Goal: Task Accomplishment & Management: Use online tool/utility

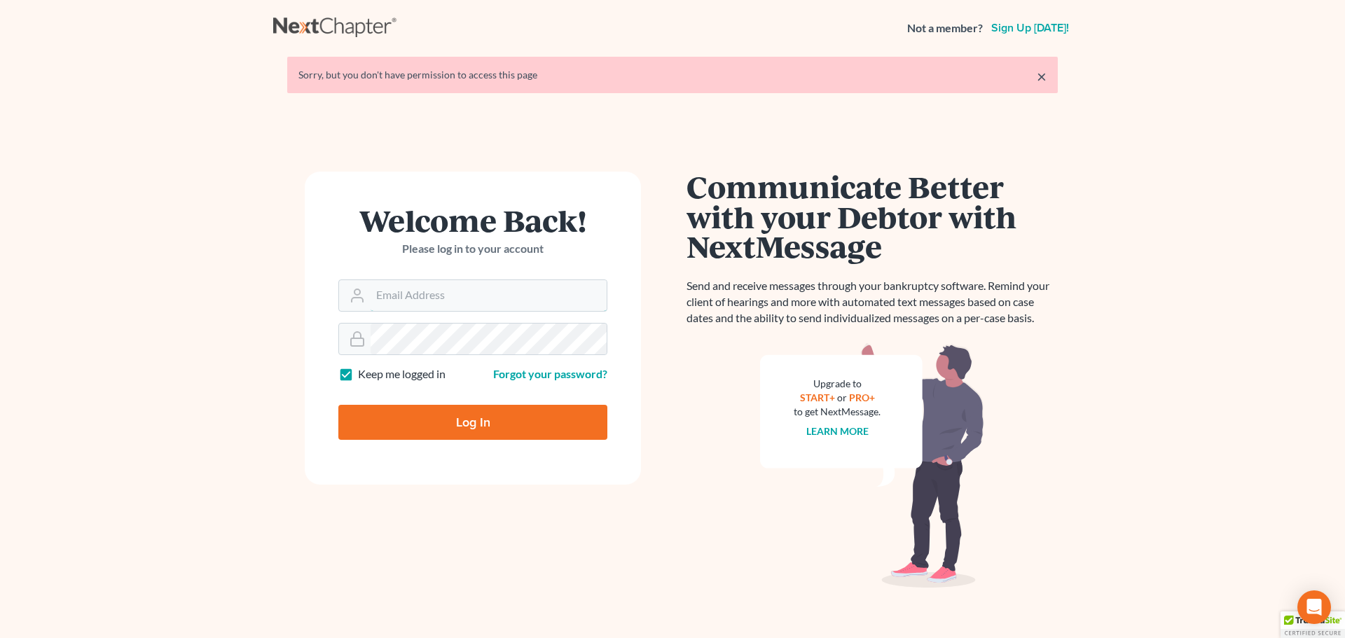
type input "rileigh@daxjmiller.com"
click at [458, 422] on input "Log In" at bounding box center [472, 422] width 269 height 35
type input "Thinking..."
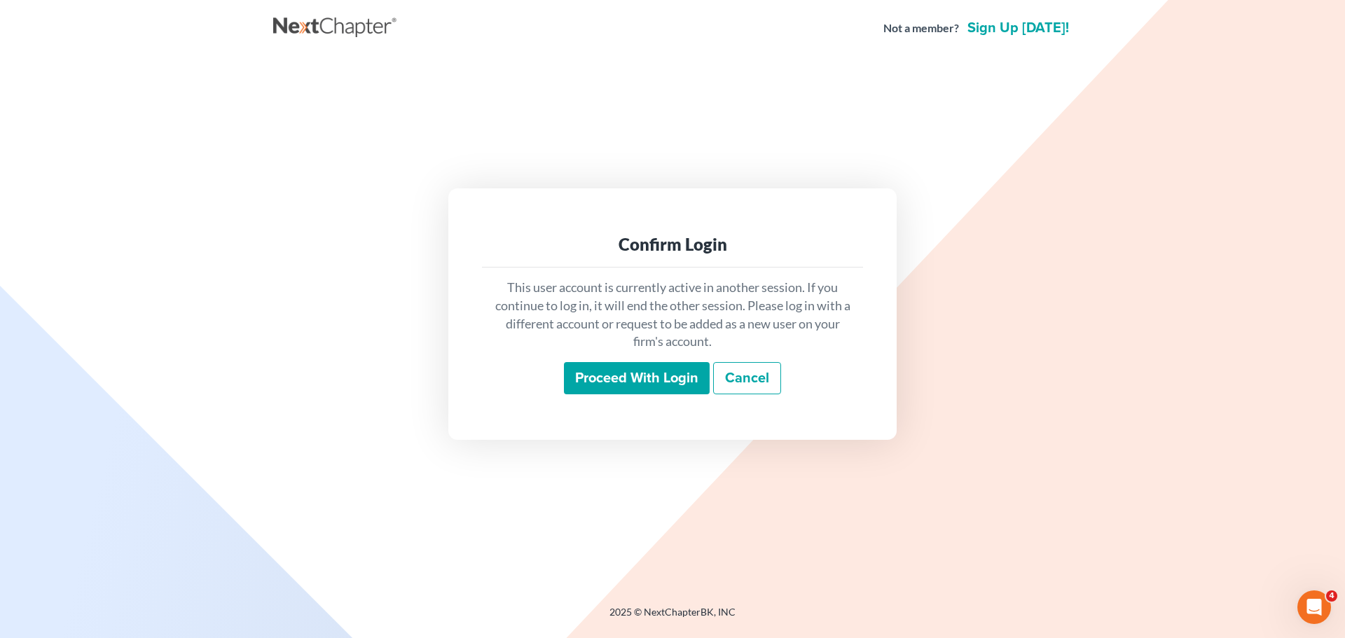
click at [605, 371] on input "Proceed with login" at bounding box center [637, 378] width 146 height 32
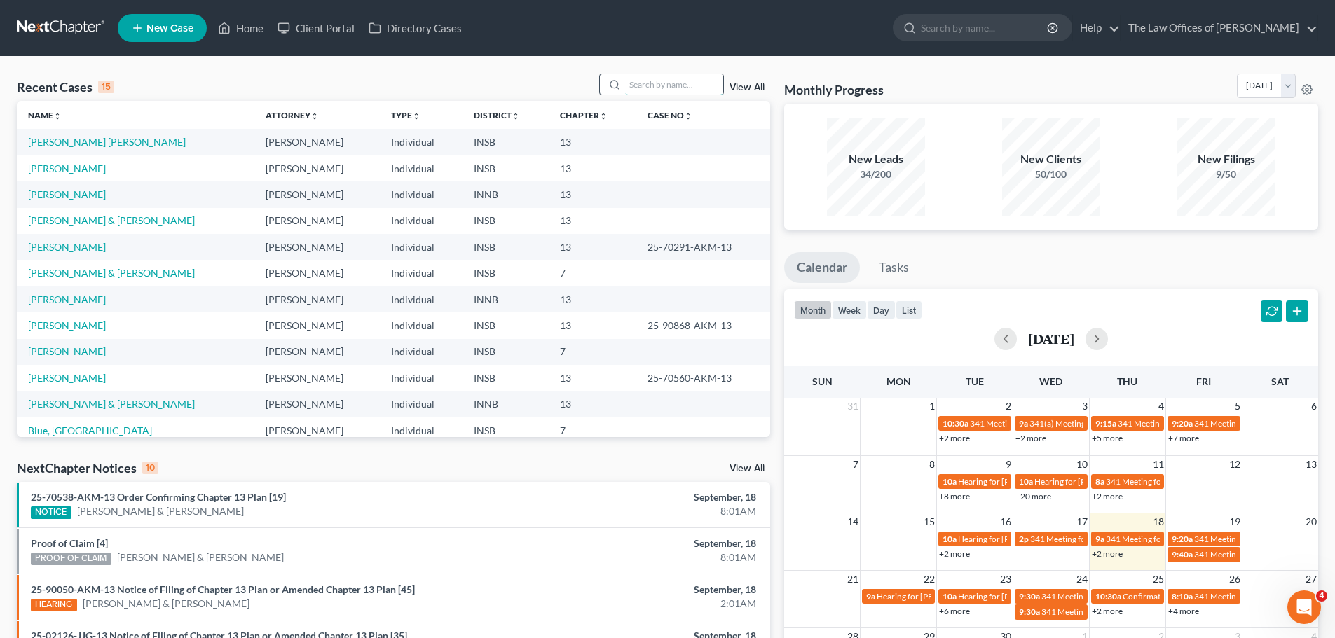
click at [692, 81] on input "search" at bounding box center [674, 84] width 98 height 20
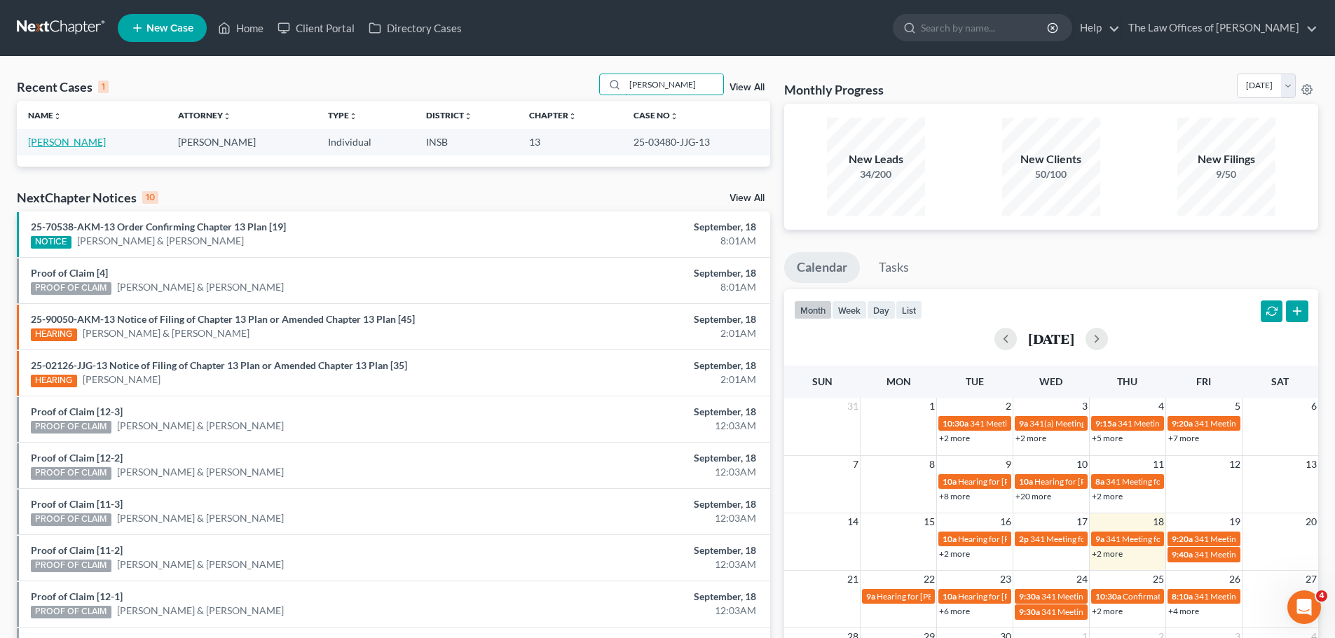
type input "[PERSON_NAME]"
click at [86, 137] on link "[PERSON_NAME]" at bounding box center [67, 142] width 78 height 12
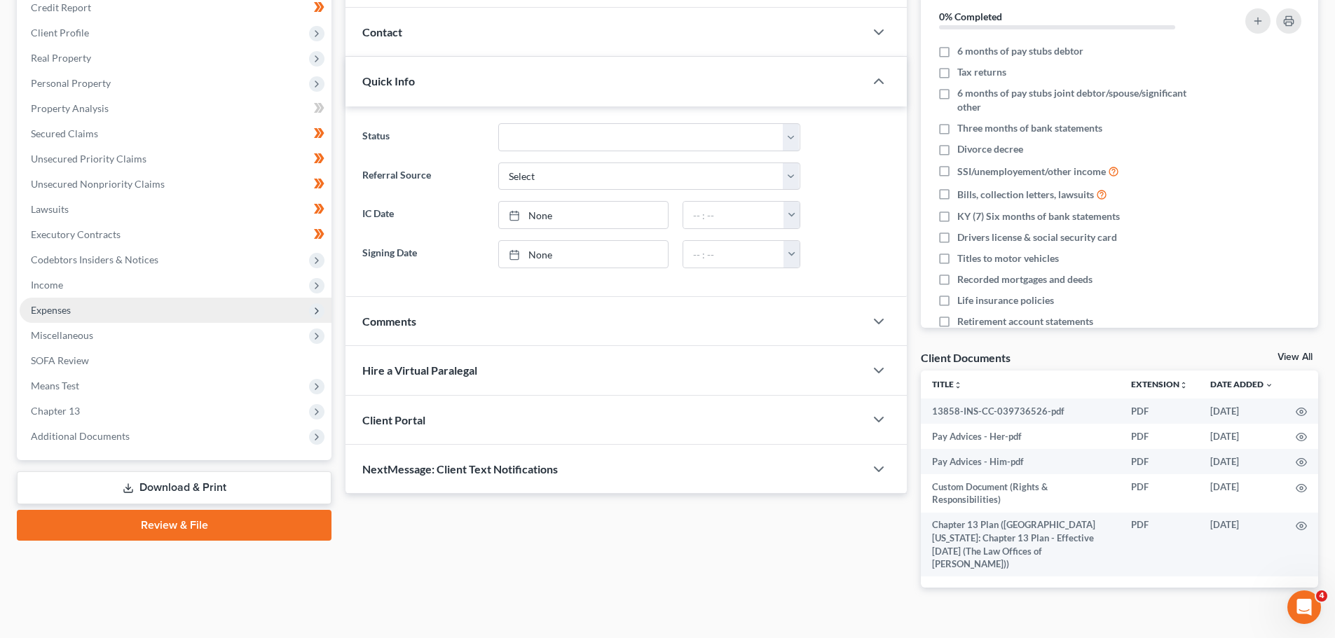
scroll to position [185, 0]
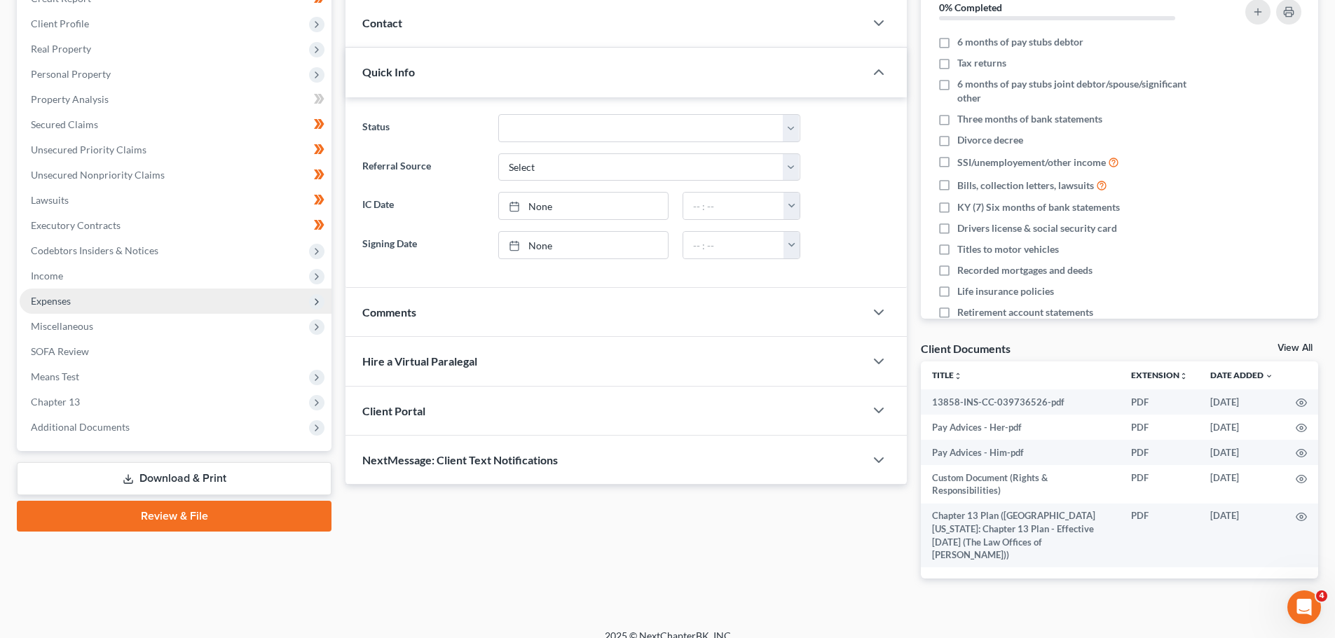
click at [39, 312] on span "Expenses" at bounding box center [176, 301] width 312 height 25
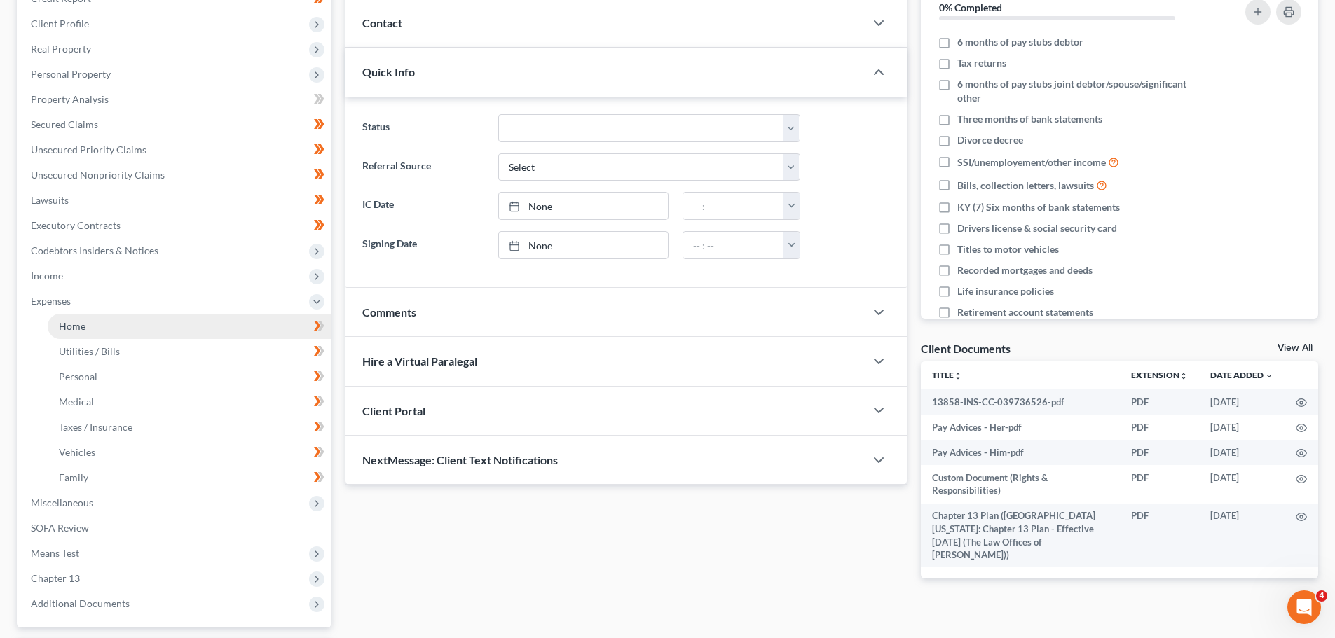
click at [72, 321] on span "Home" at bounding box center [72, 326] width 27 height 12
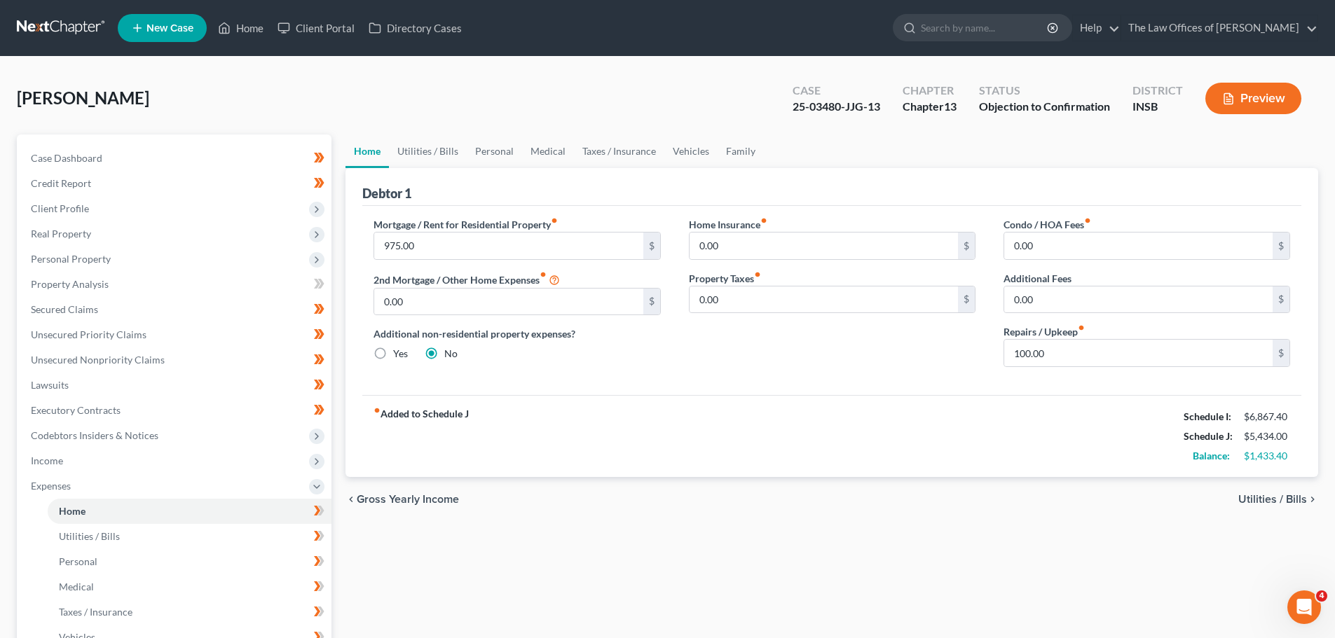
click at [1274, 496] on span "Utilities / Bills" at bounding box center [1272, 499] width 69 height 11
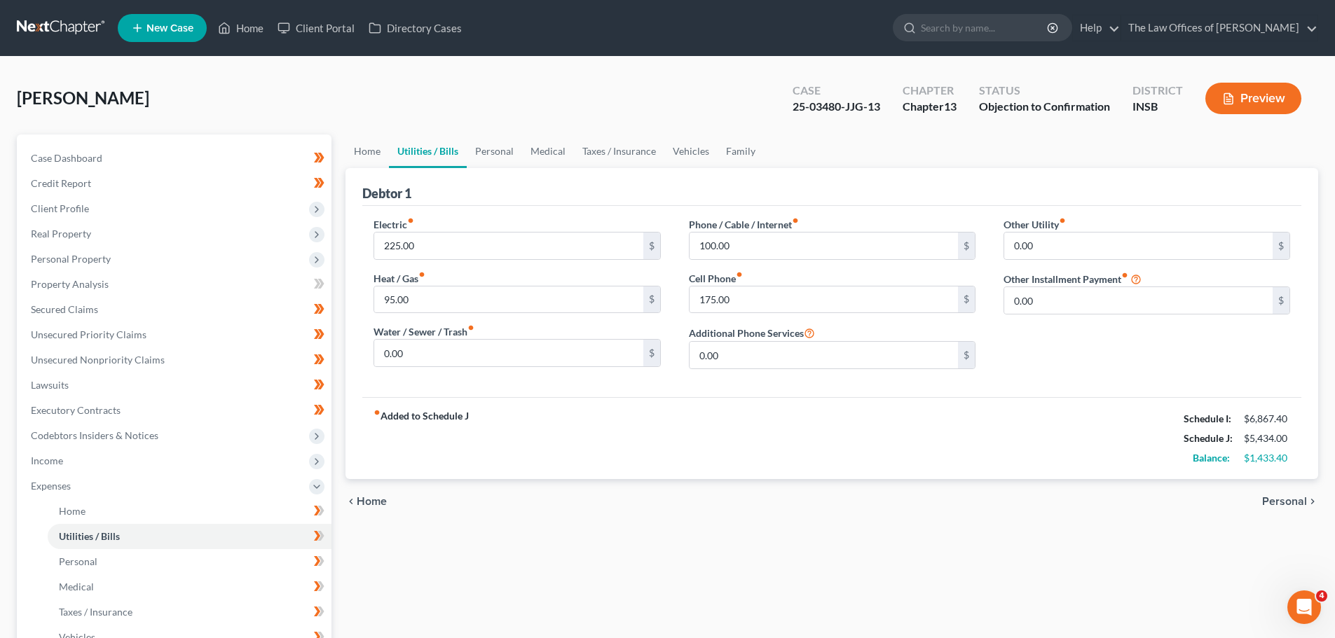
drag, startPoint x: 1307, startPoint y: 502, endPoint x: 1274, endPoint y: 511, distance: 34.4
click at [1307, 502] on icon "chevron_right" at bounding box center [1312, 501] width 11 height 11
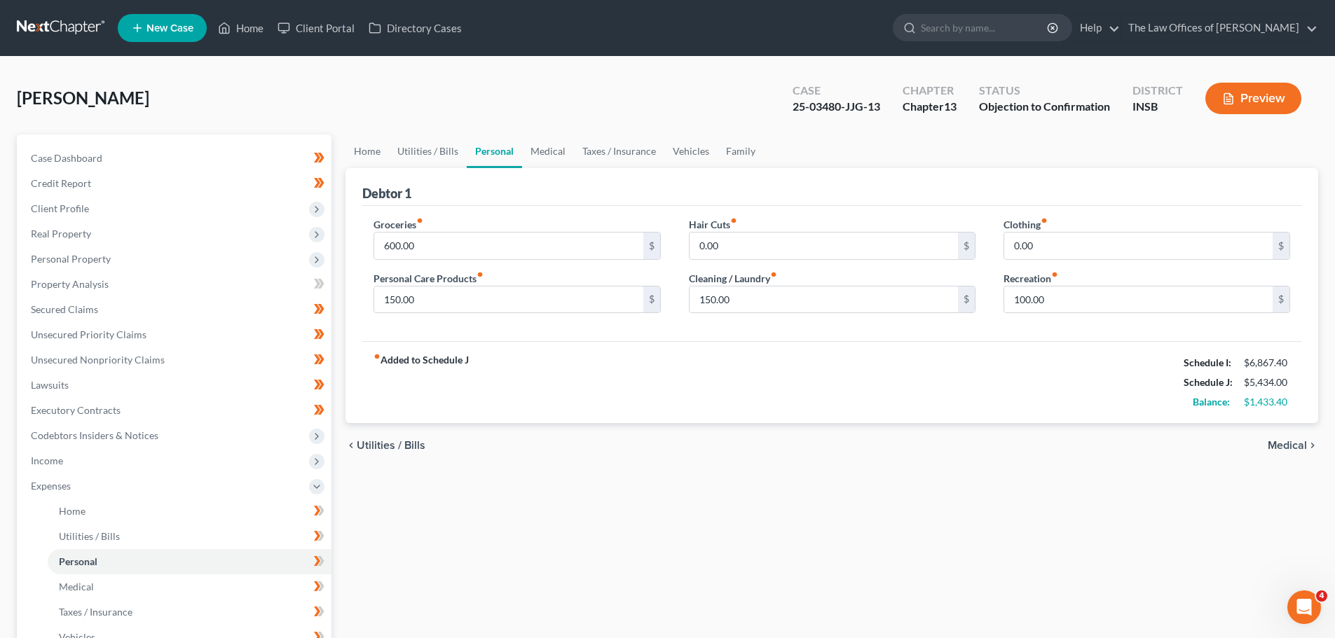
click at [1270, 446] on span "Medical" at bounding box center [1286, 445] width 39 height 11
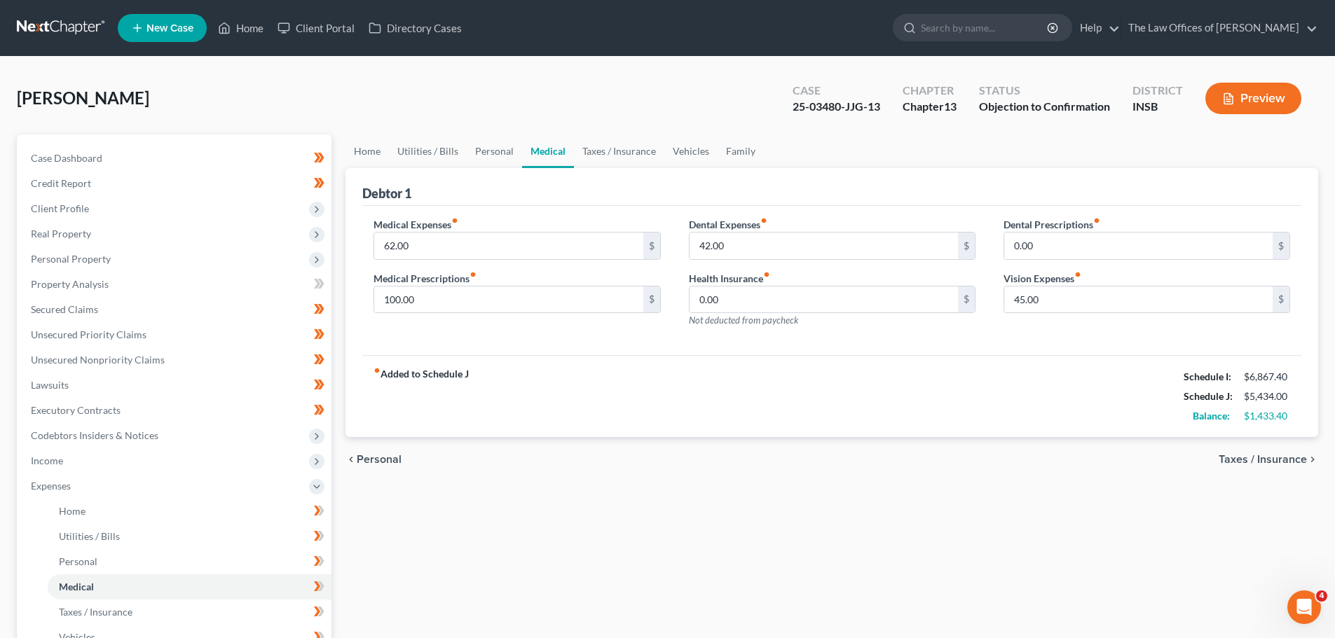
click at [1298, 464] on span "Taxes / Insurance" at bounding box center [1262, 459] width 88 height 11
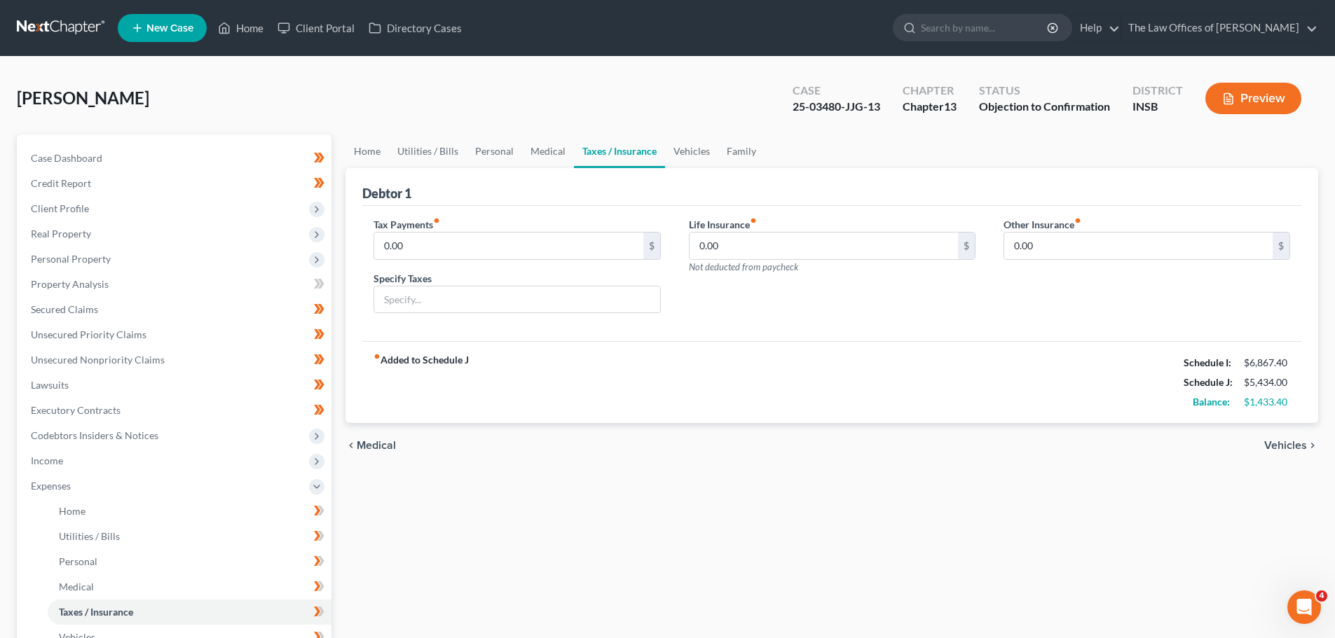
click at [1295, 446] on span "Vehicles" at bounding box center [1285, 445] width 43 height 11
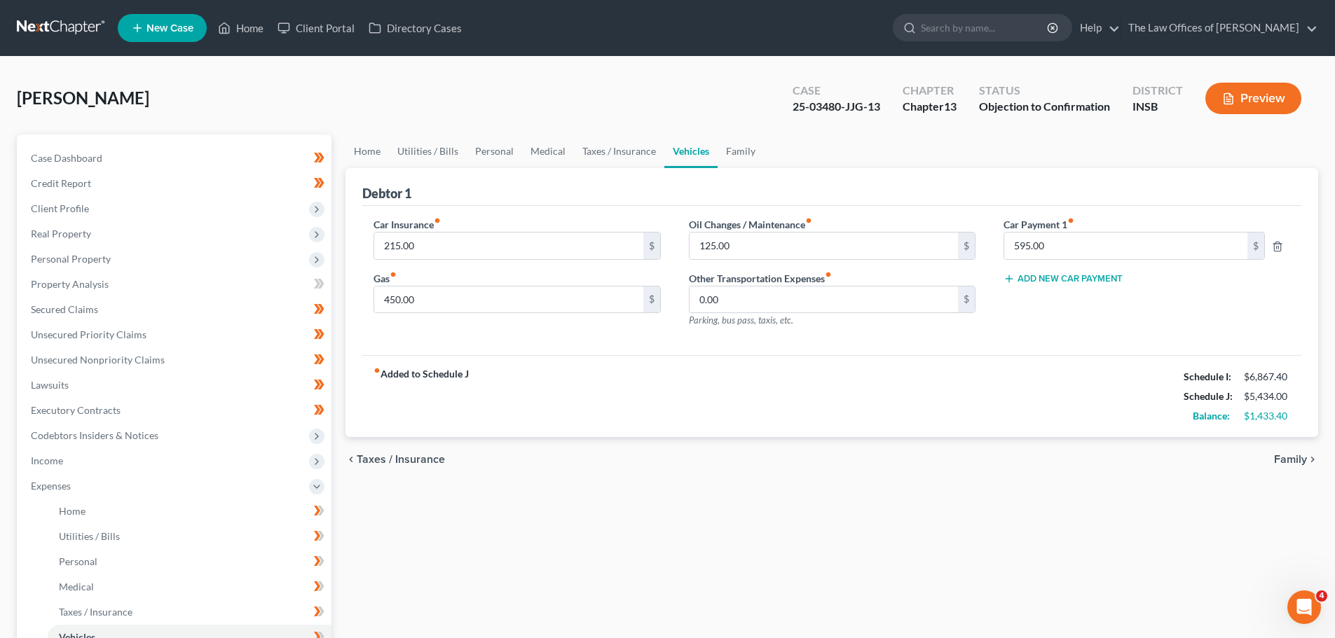
click at [1311, 463] on icon "chevron_right" at bounding box center [1312, 459] width 11 height 11
